Goal: Information Seeking & Learning: Find specific fact

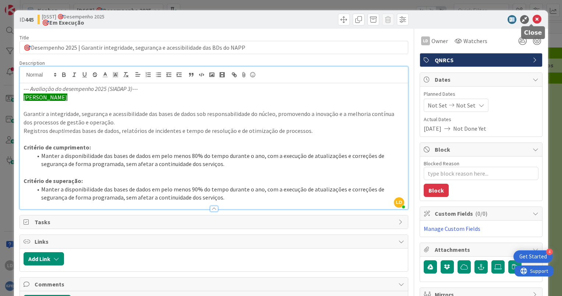
click at [533, 19] on icon at bounding box center [537, 19] width 9 height 9
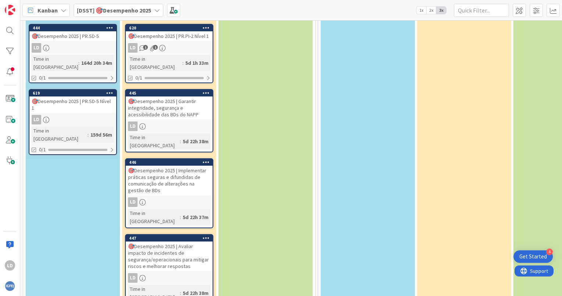
click at [71, 96] on div "🎯Desempenho 2025 | PR.SD-5 Nível 1" at bounding box center [72, 104] width 87 height 16
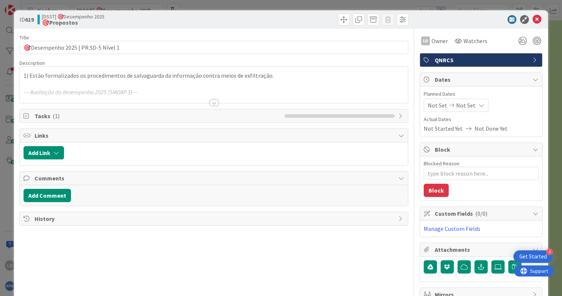
click at [212, 99] on div at bounding box center [214, 93] width 388 height 19
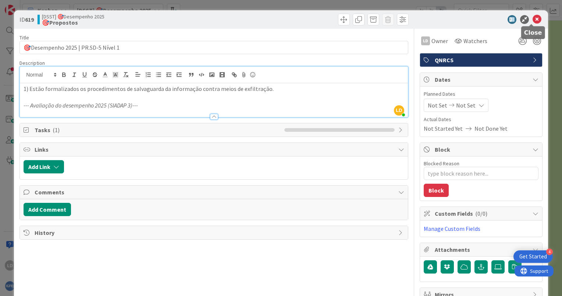
click at [533, 18] on icon at bounding box center [537, 19] width 9 height 9
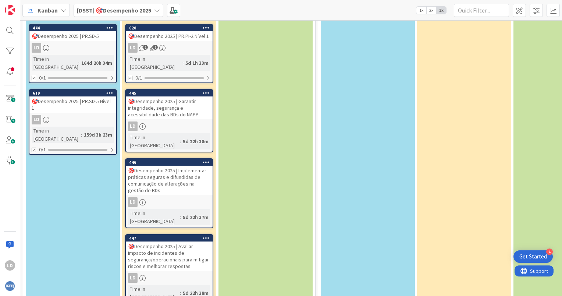
click at [92, 39] on div "🎯Desempenho 2025 | PR.SD-5" at bounding box center [72, 36] width 87 height 10
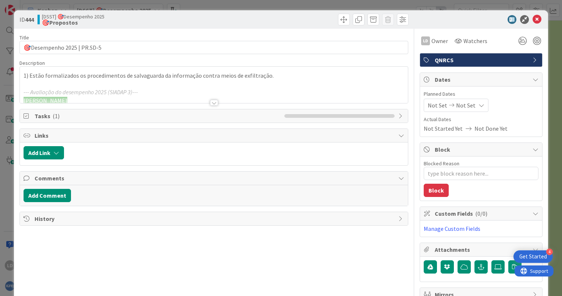
drag, startPoint x: 276, startPoint y: 79, endPoint x: 32, endPoint y: 74, distance: 243.6
click at [32, 74] on p "1) Estão formalizados os procedimentos de salvaguarda da informação contra meio…" at bounding box center [214, 75] width 381 height 8
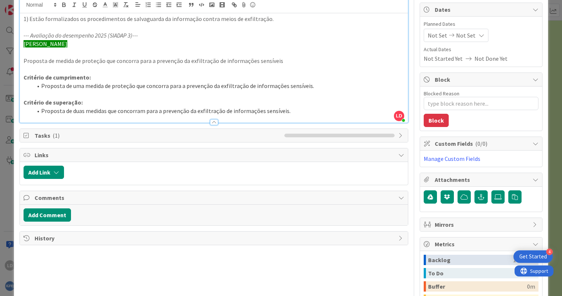
scroll to position [74, 0]
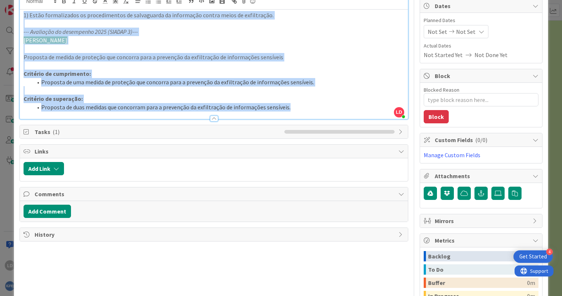
drag, startPoint x: 288, startPoint y: 106, endPoint x: 15, endPoint y: 18, distance: 286.6
click at [15, 18] on div "ID 444 [DSST] 🎯Desempenho 2025 🎯Propostos Title 28 / 128 🎯Desempenho 2025 | PR.…" at bounding box center [281, 157] width 534 height 441
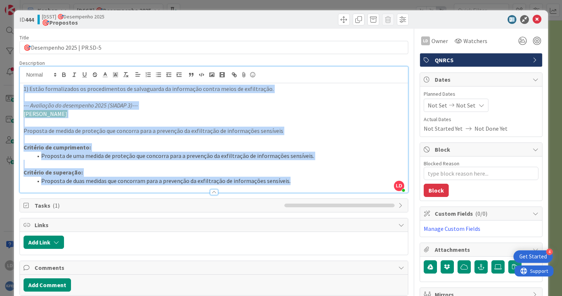
copy div "1) Estão formalizados os procedimentos de salvaguarda da informação contra meio…"
click at [320, 167] on p at bounding box center [214, 164] width 381 height 8
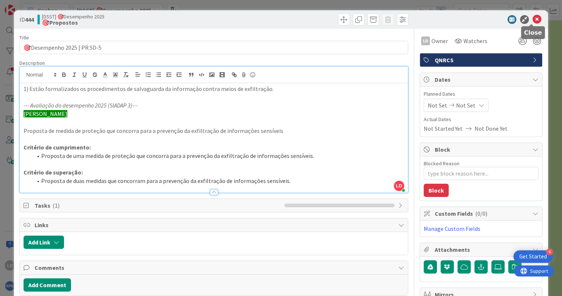
click at [533, 18] on icon at bounding box center [537, 19] width 9 height 9
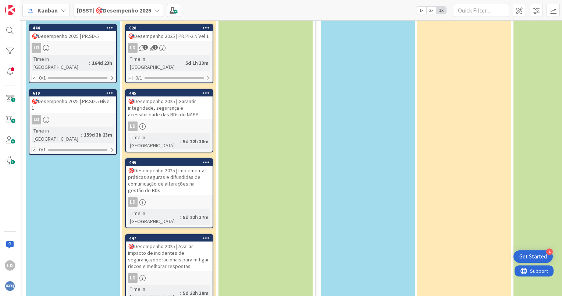
click at [65, 96] on div "🎯Desempenho 2025 | PR.SD-5 Nível 1" at bounding box center [72, 104] width 87 height 16
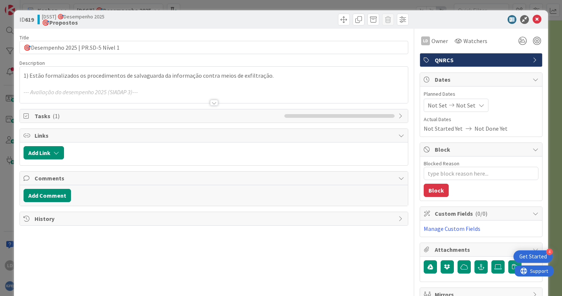
click at [213, 100] on div at bounding box center [214, 103] width 8 height 6
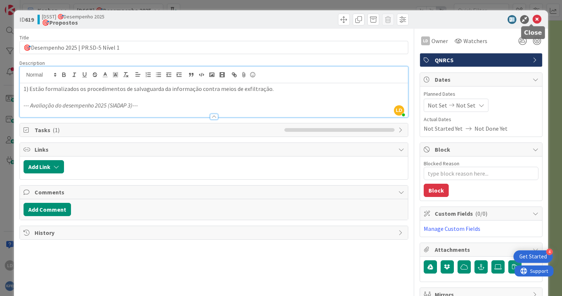
click at [526, 18] on div at bounding box center [477, 19] width 130 height 9
click at [533, 19] on icon at bounding box center [537, 19] width 9 height 9
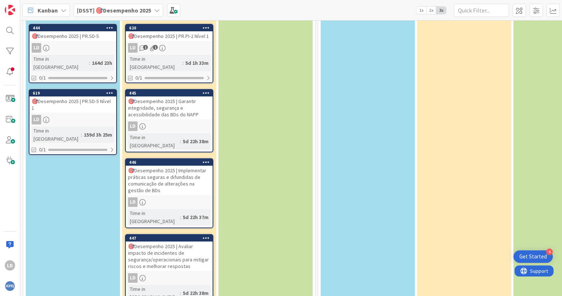
click at [99, 96] on div "🎯Desempenho 2025 | PR.SD-5 Nível 1" at bounding box center [72, 104] width 87 height 16
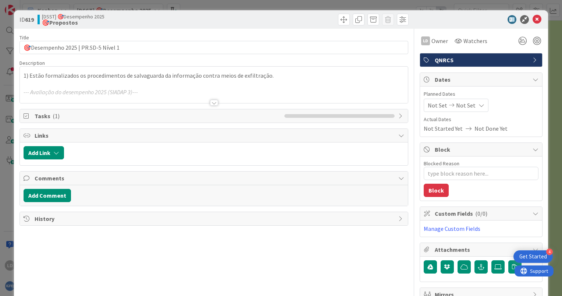
click at [211, 103] on div at bounding box center [214, 103] width 8 height 6
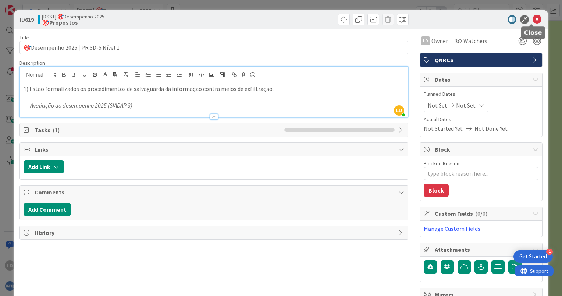
click at [533, 19] on icon at bounding box center [537, 19] width 9 height 9
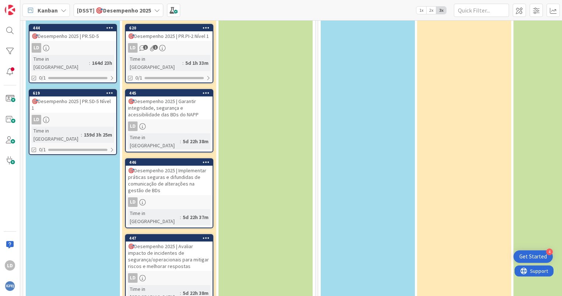
click at [77, 32] on div "🎯Desempenho 2025 | PR.SD-5" at bounding box center [72, 36] width 87 height 10
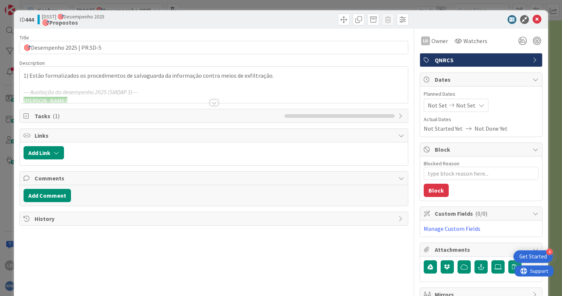
click at [214, 99] on div at bounding box center [214, 93] width 388 height 19
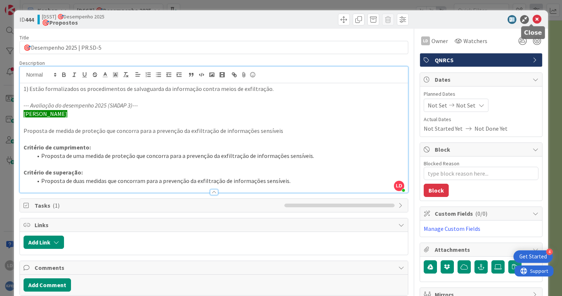
click at [533, 16] on icon at bounding box center [537, 19] width 9 height 9
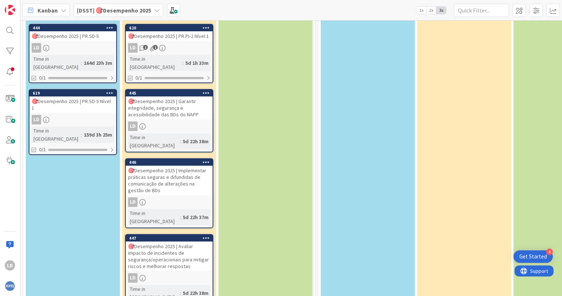
click at [175, 241] on div "🎯Desempenho 2025 | Avaliar impacto de incidentes de segurança/operacionais para…" at bounding box center [169, 255] width 87 height 29
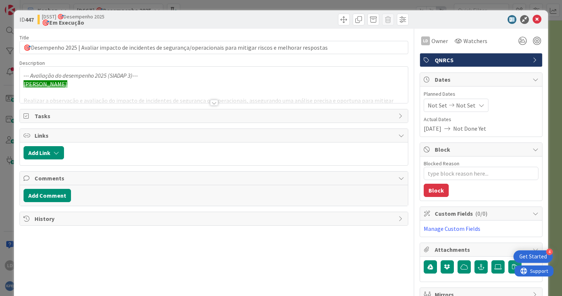
click at [211, 102] on div at bounding box center [214, 103] width 8 height 6
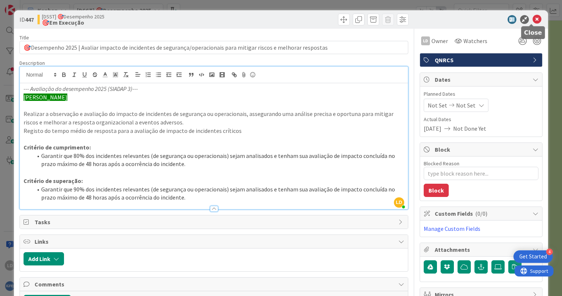
click at [533, 21] on icon at bounding box center [537, 19] width 9 height 9
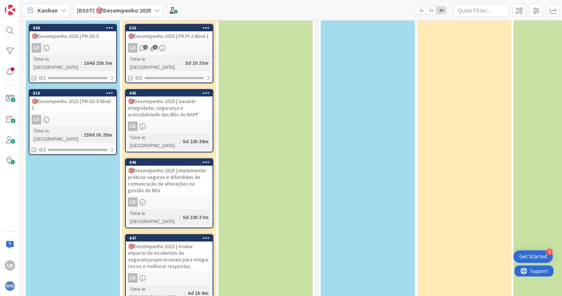
click at [163, 166] on div "🎯Desempenho 2025 | Implementar práticas seguras e difundidas de comunicação de …" at bounding box center [169, 180] width 87 height 29
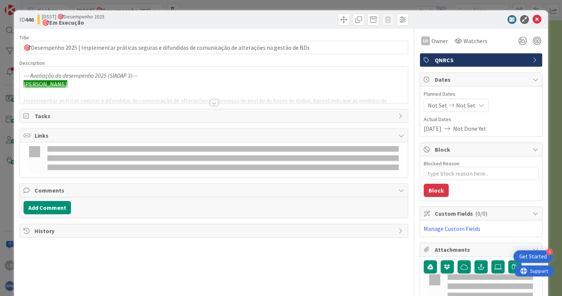
type textarea "x"
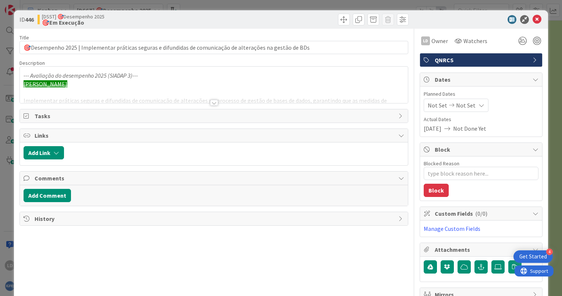
click at [214, 101] on div at bounding box center [214, 103] width 8 height 6
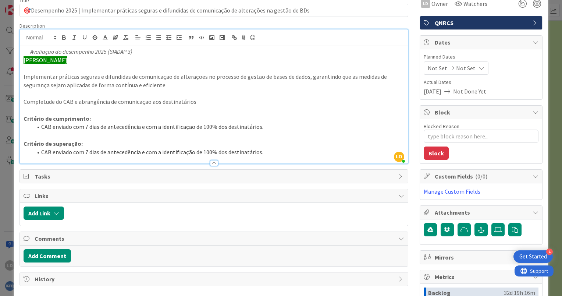
scroll to position [74, 0]
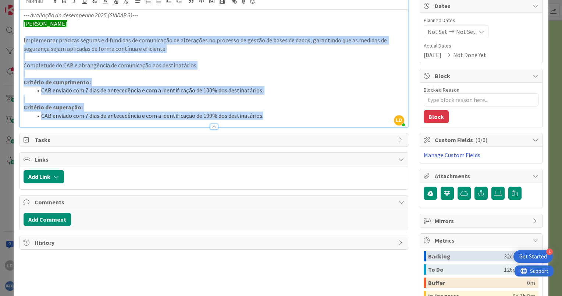
drag, startPoint x: 274, startPoint y: 117, endPoint x: 27, endPoint y: 40, distance: 258.0
click at [27, 40] on div "--- Avaliação do desempenho 2025 (SIADAP 3)--- [PERSON_NAME] Implementar prátic…" at bounding box center [214, 68] width 388 height 117
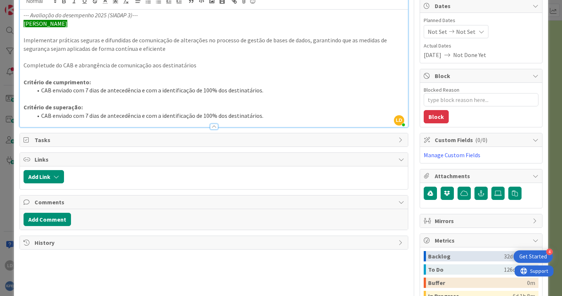
click at [121, 50] on p "Implementar práticas seguras e difundidas de comunicação de alterações no proce…" at bounding box center [214, 44] width 381 height 17
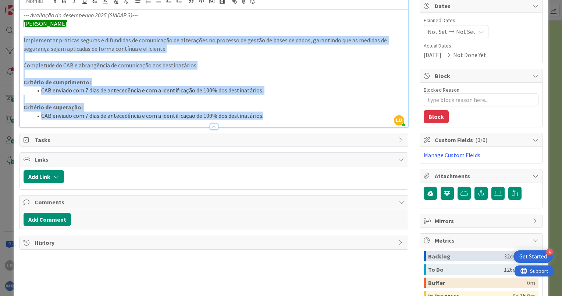
drag, startPoint x: 267, startPoint y: 115, endPoint x: 22, endPoint y: 43, distance: 256.1
click at [22, 43] on div "--- Avaliação do desempenho 2025 (SIADAP 3)--- [PERSON_NAME] Implementar prátic…" at bounding box center [214, 68] width 388 height 117
copy div "Implementar práticas seguras e difundidas de comunicação de alterações no proce…"
click at [230, 60] on p at bounding box center [214, 57] width 381 height 8
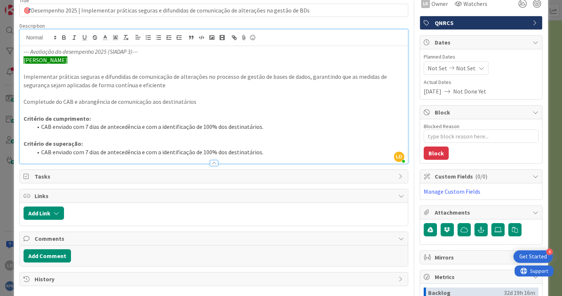
scroll to position [0, 0]
